Goal: Transaction & Acquisition: Obtain resource

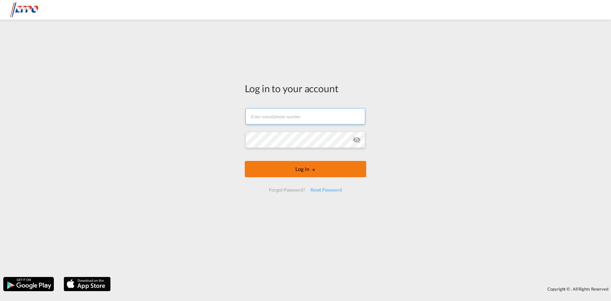
type input "[DOMAIN_NAME][EMAIL_ADDRESS][DOMAIN_NAME]"
click at [309, 171] on form "[DOMAIN_NAME][EMAIL_ADDRESS][DOMAIN_NAME] Email field is required Password fiel…" at bounding box center [305, 150] width 121 height 97
type input "[DOMAIN_NAME][EMAIL_ADDRESS][DOMAIN_NAME]"
click at [300, 173] on button "Log In" at bounding box center [305, 169] width 121 height 16
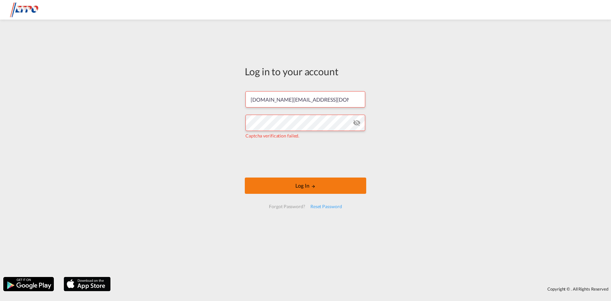
click at [284, 179] on button "Log In" at bounding box center [305, 186] width 121 height 16
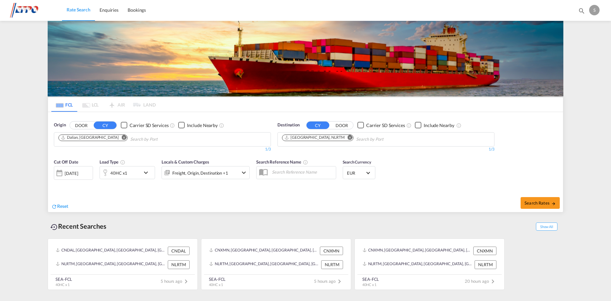
click at [78, 175] on div "[DATE]" at bounding box center [71, 174] width 13 height 6
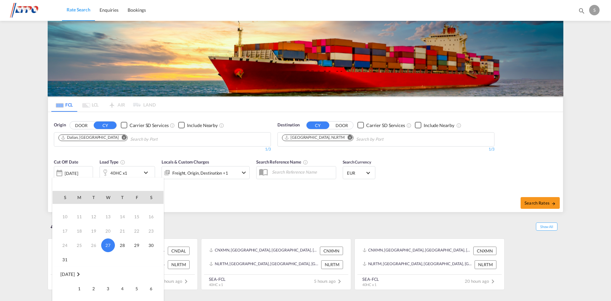
scroll to position [33, 0]
click at [81, 278] on span "1" at bounding box center [79, 279] width 13 height 13
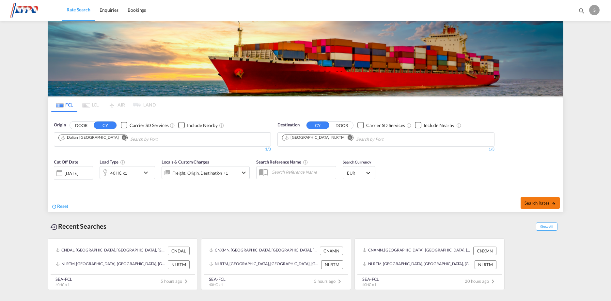
click at [529, 206] on button "Search Rates" at bounding box center [539, 203] width 39 height 12
type input "CNDAL to NLRTM / [DATE]"
